Goal: Task Accomplishment & Management: Use online tool/utility

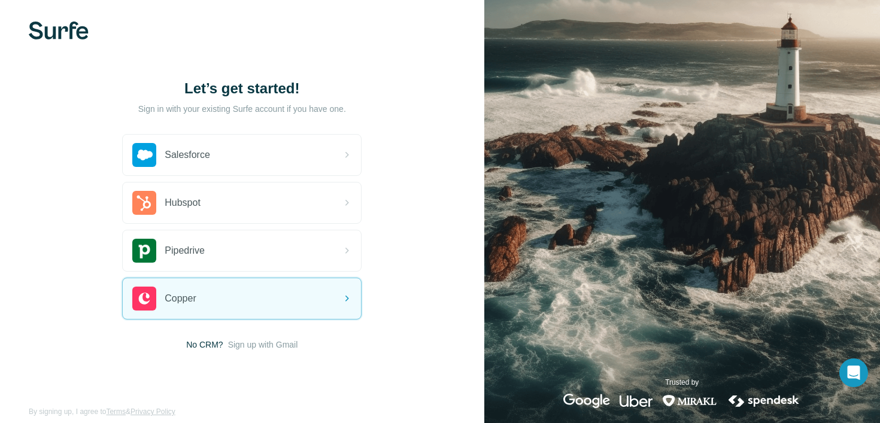
scroll to position [8, 0]
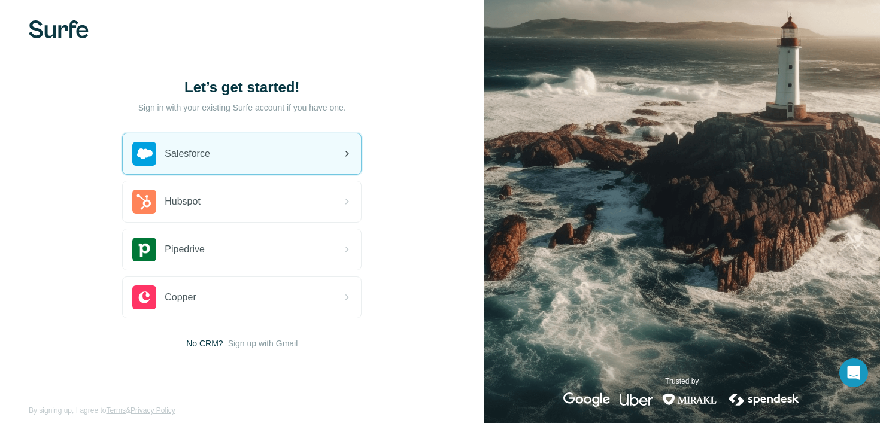
click at [245, 165] on div "Salesforce" at bounding box center [242, 154] width 238 height 41
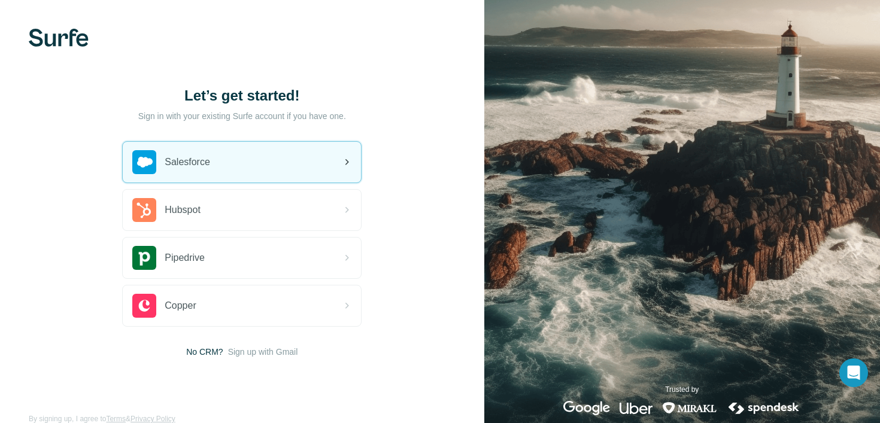
click at [317, 154] on div "Salesforce" at bounding box center [242, 162] width 238 height 41
click at [256, 152] on div "Salesforce" at bounding box center [242, 162] width 238 height 41
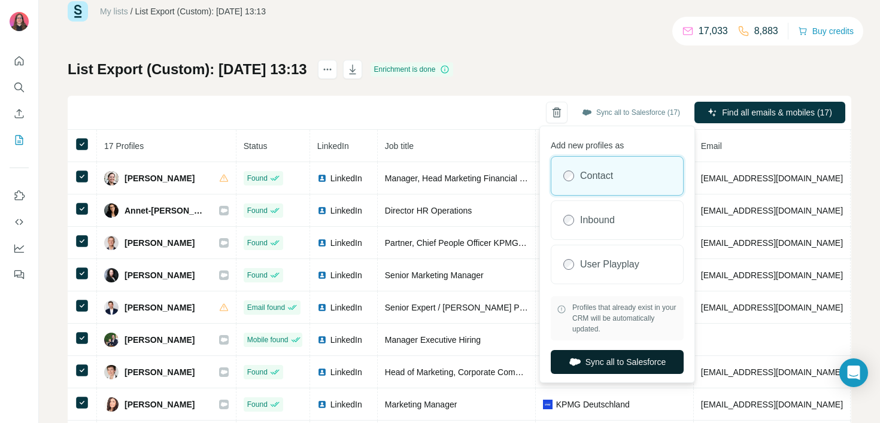
click at [605, 357] on button "Sync all to Salesforce" at bounding box center [617, 362] width 133 height 24
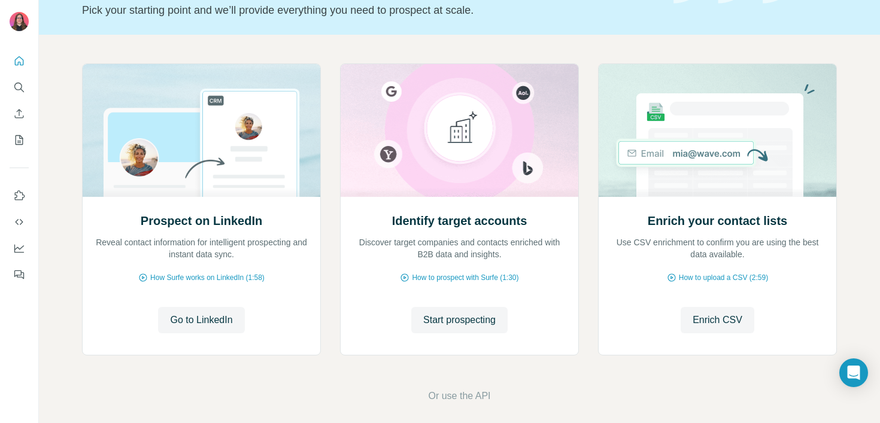
scroll to position [94, 0]
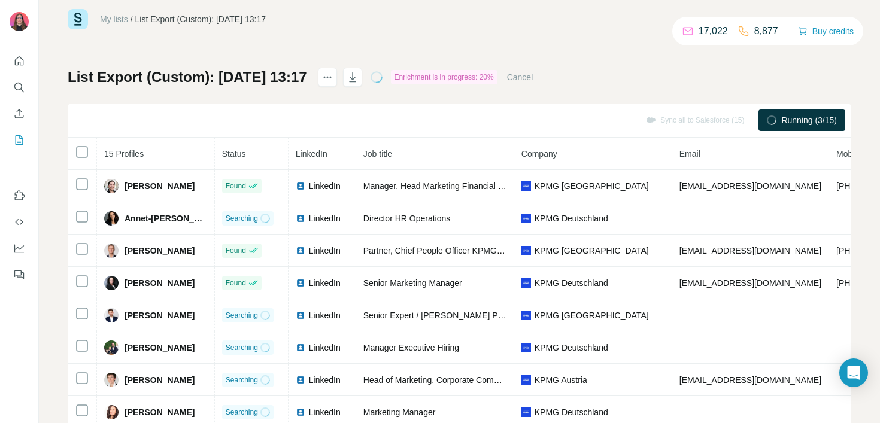
scroll to position [25, 0]
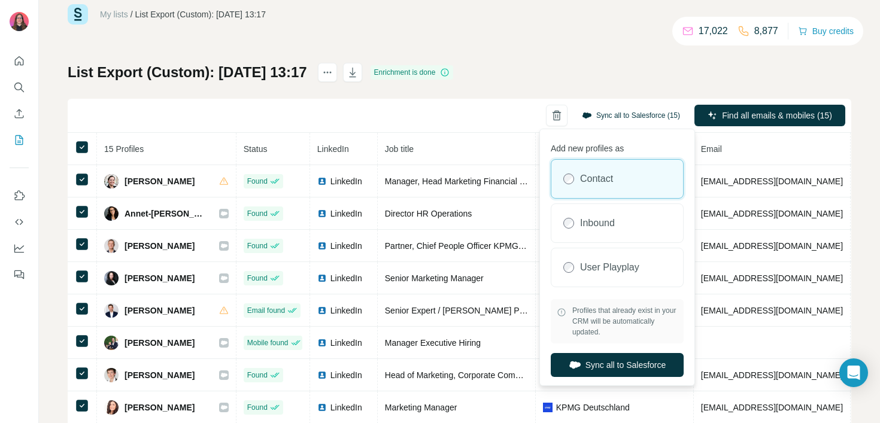
click at [623, 113] on button "Sync all to Salesforce (15)" at bounding box center [631, 116] width 115 height 18
click at [628, 366] on button "Sync all to Salesforce" at bounding box center [617, 365] width 133 height 24
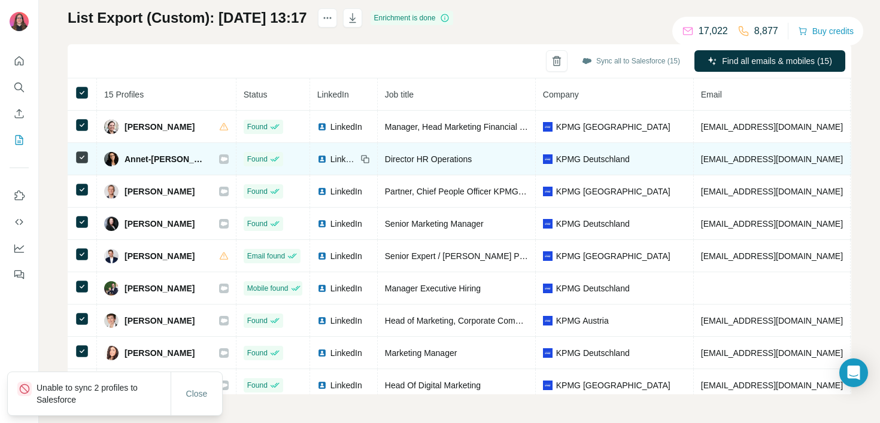
scroll to position [0, 0]
